Goal: Task Accomplishment & Management: Use online tool/utility

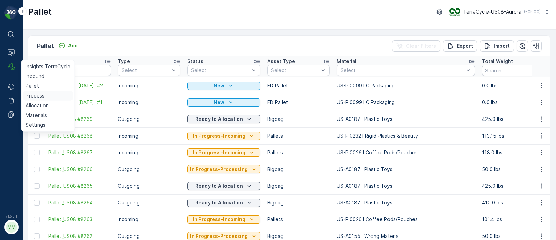
drag, startPoint x: 38, startPoint y: 95, endPoint x: 46, endPoint y: 93, distance: 7.8
click at [38, 95] on p "Process" at bounding box center [35, 95] width 19 height 7
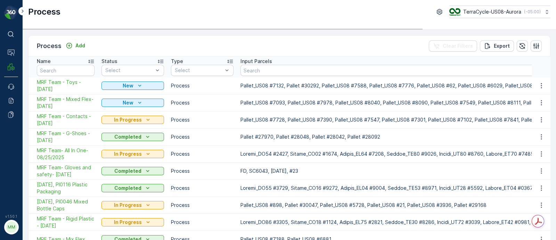
scroll to position [35, 0]
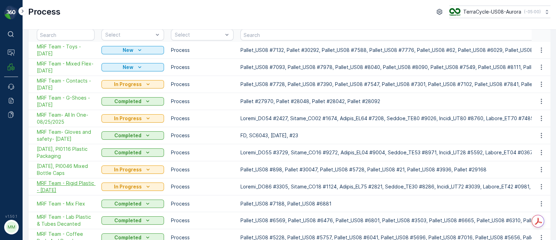
click at [62, 182] on span "MRF Team - Rigid Plastic - [DATE]" at bounding box center [66, 186] width 58 height 14
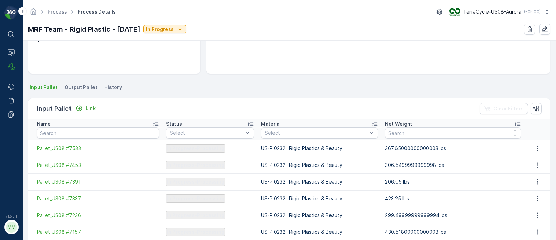
scroll to position [130, 0]
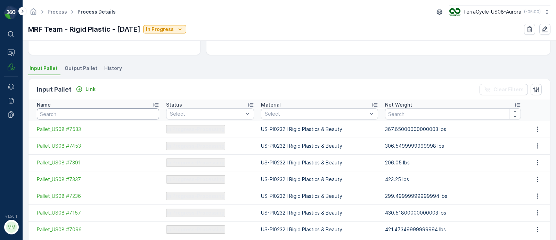
drag, startPoint x: 81, startPoint y: 117, endPoint x: 80, endPoint y: 113, distance: 4.0
click at [81, 118] on input "text" at bounding box center [98, 113] width 122 height 11
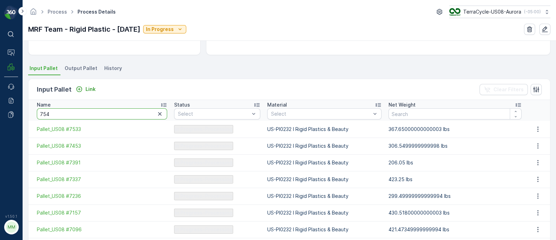
type input "7548"
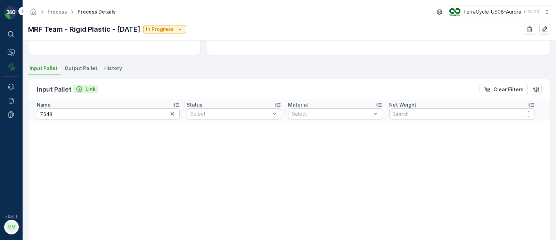
click at [90, 89] on p "Link" at bounding box center [91, 89] width 10 height 7
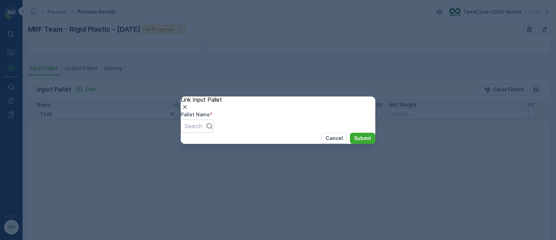
click at [209, 130] on div "Pallet Name * Search" at bounding box center [278, 122] width 195 height 22
type input "7548"
click at [361, 142] on p "Submit" at bounding box center [362, 138] width 17 height 7
